Goal: Information Seeking & Learning: Understand process/instructions

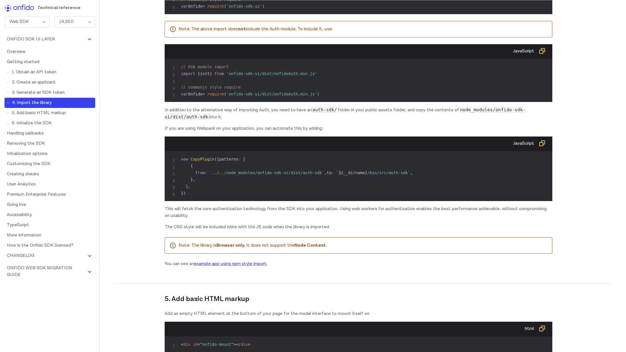
scroll to position [1777, 0]
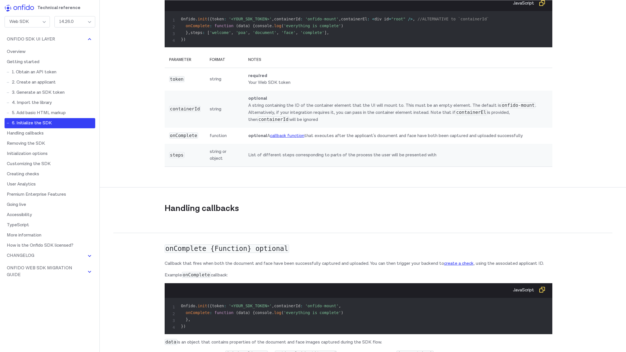
scroll to position [1871, 0]
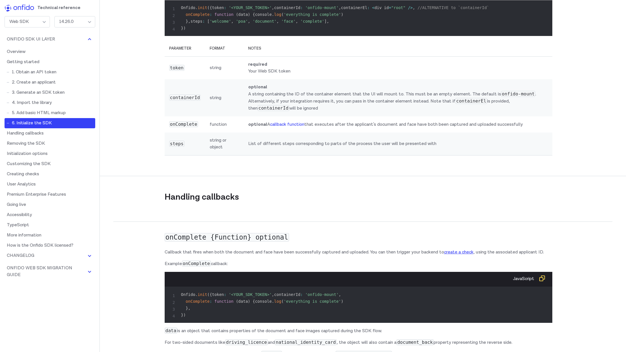
click at [294, 128] on link "callback function" at bounding box center [287, 125] width 34 height 6
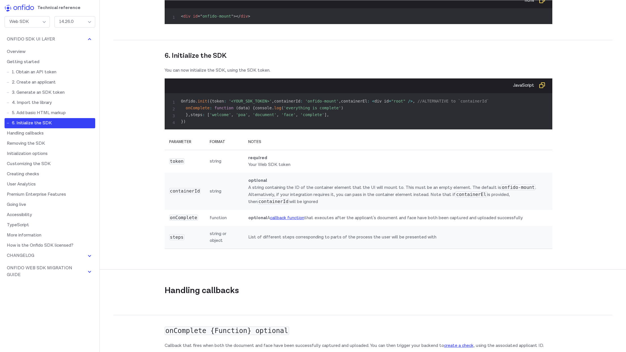
scroll to position [2091, 0]
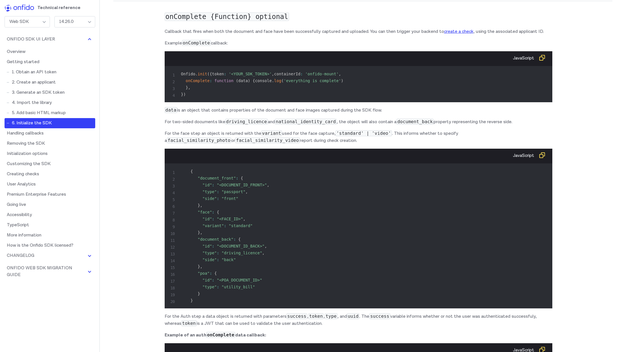
click at [249, 114] on p "data is an object that contains properties of the document and face images capt…" at bounding box center [359, 110] width 388 height 7
click at [399, 114] on p "data is an object that contains properties of the document and face images capt…" at bounding box center [359, 110] width 388 height 7
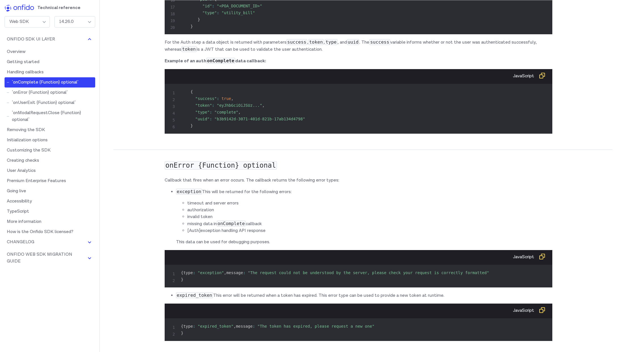
scroll to position [2366, 0]
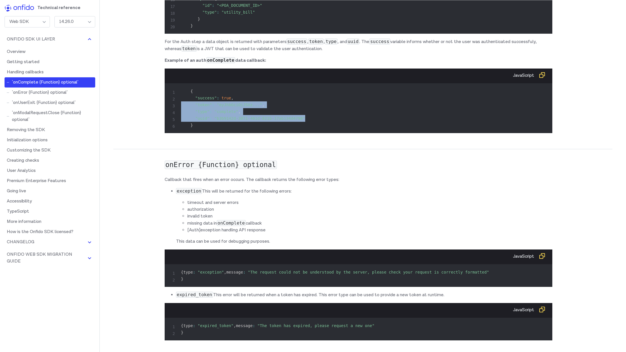
drag, startPoint x: 240, startPoint y: 215, endPoint x: 177, endPoint y: 204, distance: 63.9
click at [177, 129] on pre "{ "success" : true , "token" : "eyJhbGciOiJSUz..." , "type" : "complete" , "uui…" at bounding box center [358, 108] width 379 height 41
click at [323, 129] on pre "{ "success" : true , "token" : "eyJhbGciOiJSUz..." , "type" : "complete" , "uui…" at bounding box center [358, 108] width 379 height 41
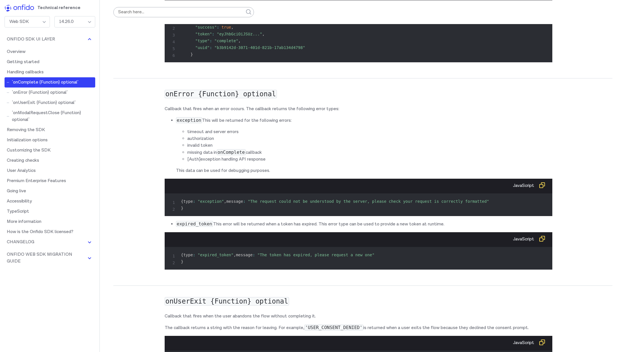
scroll to position [2436, 0]
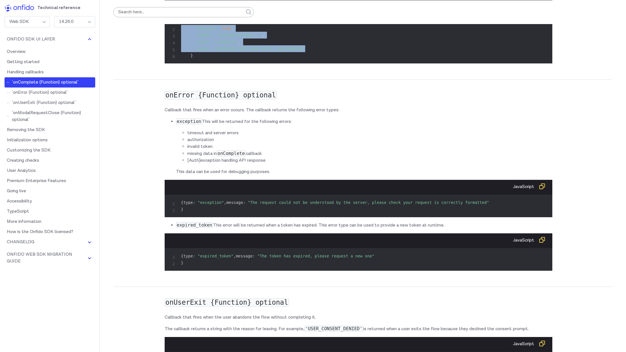
drag, startPoint x: 258, startPoint y: 144, endPoint x: 158, endPoint y: 133, distance: 100.1
copy code ""success" : true , "token" : "eyJhbGciOiJSUz..." , "type" : "complete" , "uuid"…"
click at [321, 59] on pre "{ "success" : true , "token" : "eyJhbGciOiJSUz..." , "type" : "complete" , "uui…" at bounding box center [358, 38] width 379 height 41
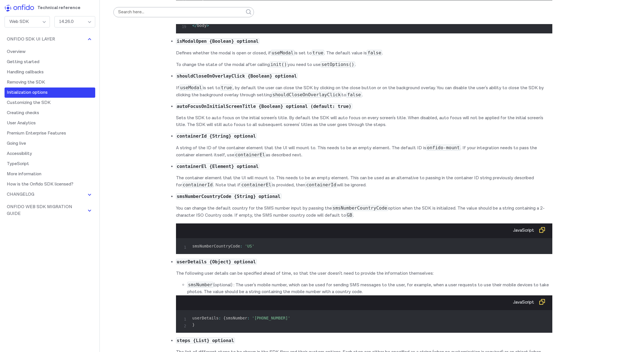
scroll to position [3215, 0]
